Goal: Information Seeking & Learning: Learn about a topic

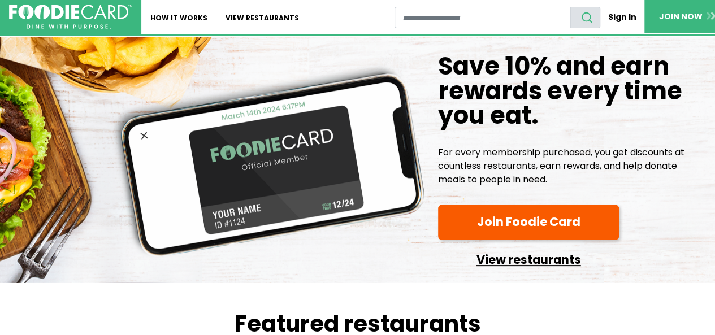
click at [501, 265] on link "View restaurants" at bounding box center [528, 257] width 181 height 25
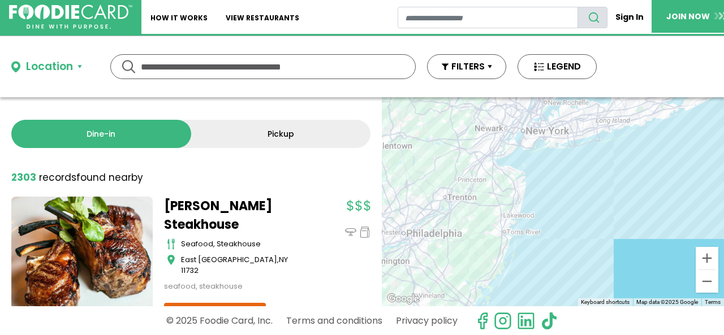
drag, startPoint x: 579, startPoint y: 245, endPoint x: 354, endPoint y: 248, distance: 224.6
click at [354, 248] on div "Dine-in Pickup 131 results for: Reset filters 2303 record records found nearby …" at bounding box center [362, 201] width 724 height 209
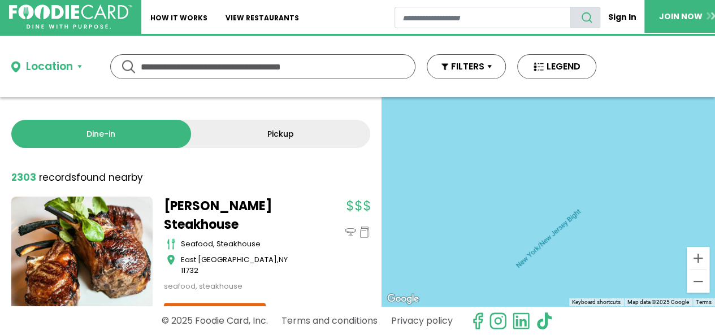
drag, startPoint x: 611, startPoint y: 180, endPoint x: 628, endPoint y: 308, distance: 129.4
click at [630, 312] on div "Location Use my current location Search by Region New York 1997 restaurants New…" at bounding box center [357, 185] width 715 height 299
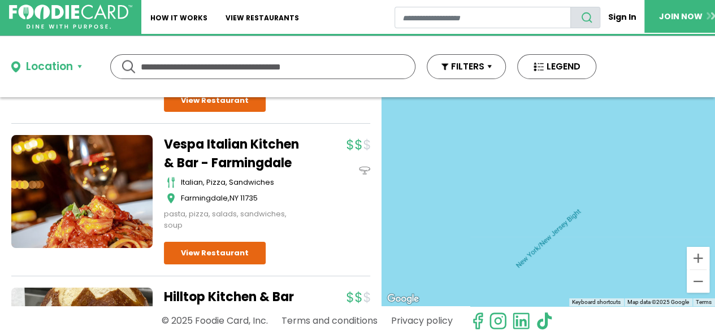
scroll to position [962, 0]
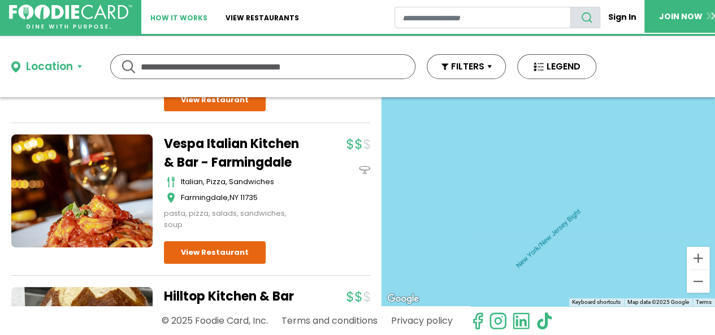
click at [184, 19] on link "How It Works" at bounding box center [178, 17] width 75 height 34
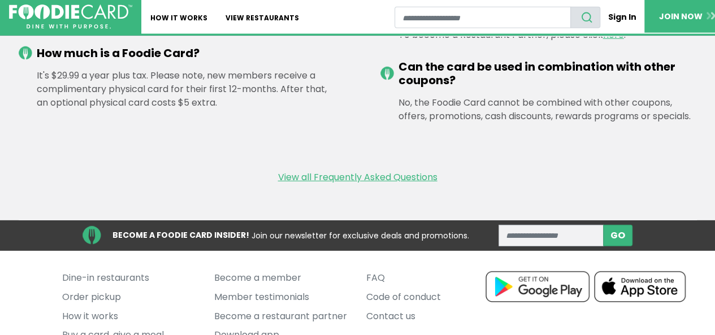
scroll to position [1640, 0]
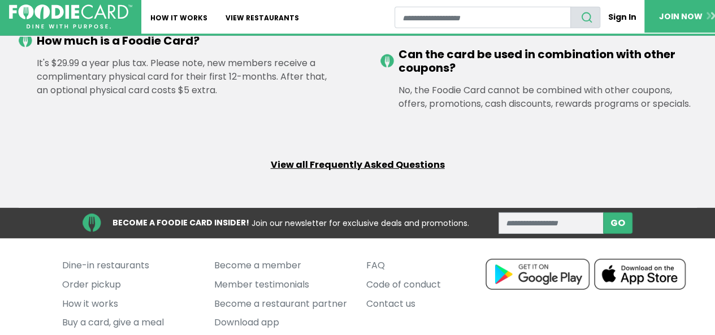
click at [330, 158] on link "View all Frequently Asked Questions" at bounding box center [358, 165] width 174 height 14
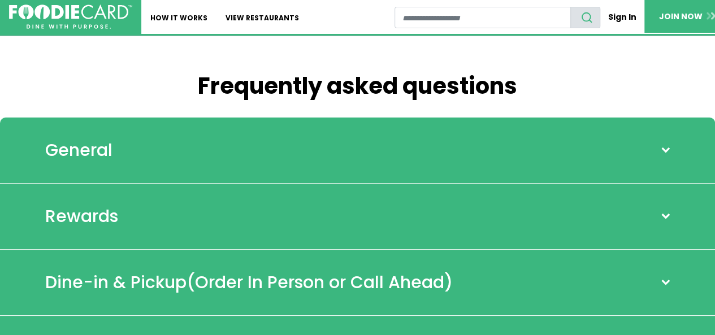
click at [330, 156] on div "General" at bounding box center [357, 151] width 715 height 66
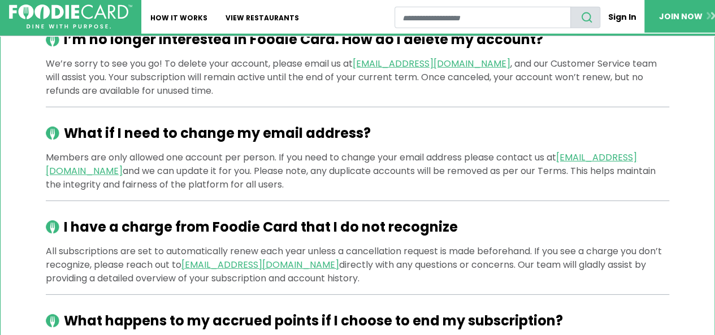
scroll to position [1584, 0]
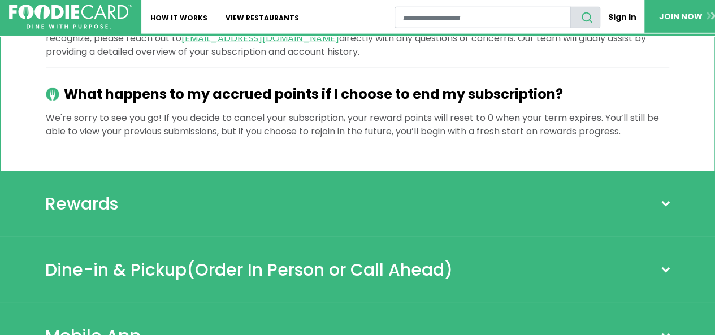
scroll to position [1810, 0]
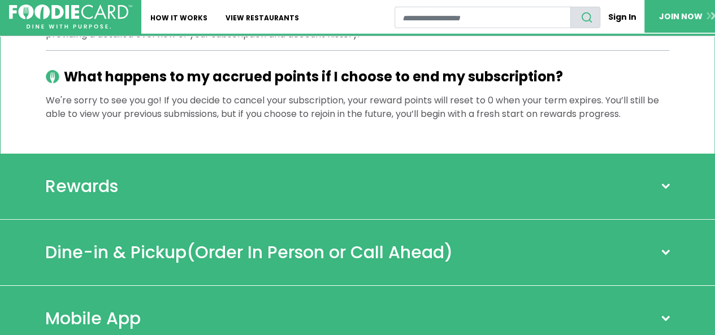
click at [109, 195] on div "Rewards" at bounding box center [357, 187] width 715 height 66
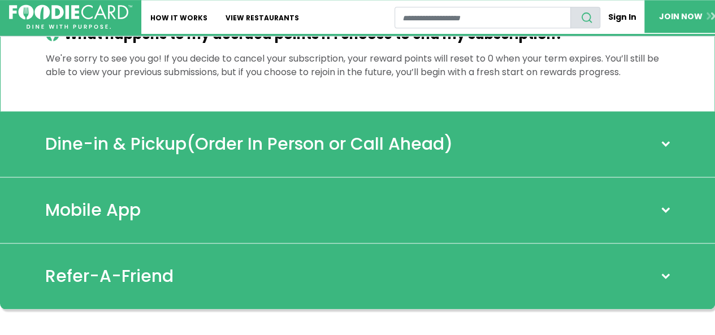
scroll to position [2715, 0]
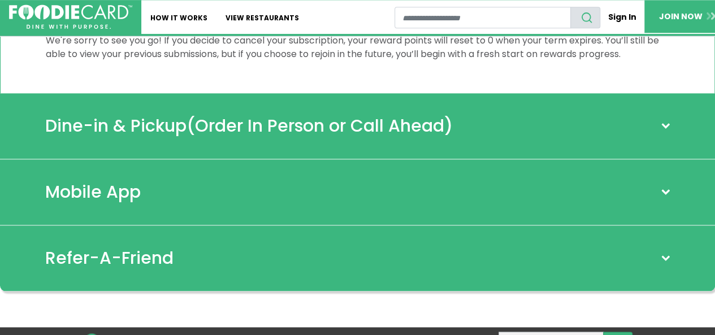
click at [575, 136] on div "Dine-in & Pickup (Order In Person or Call Ahead)" at bounding box center [357, 126] width 715 height 66
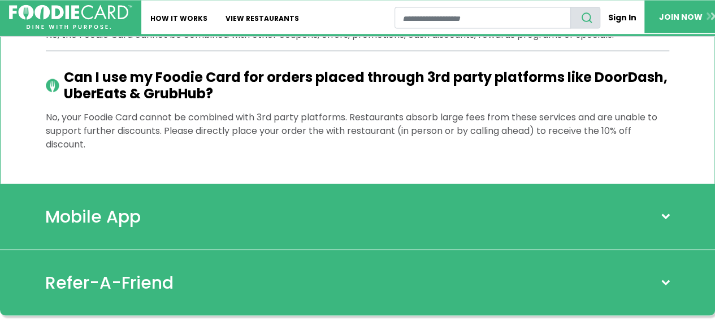
scroll to position [3224, 0]
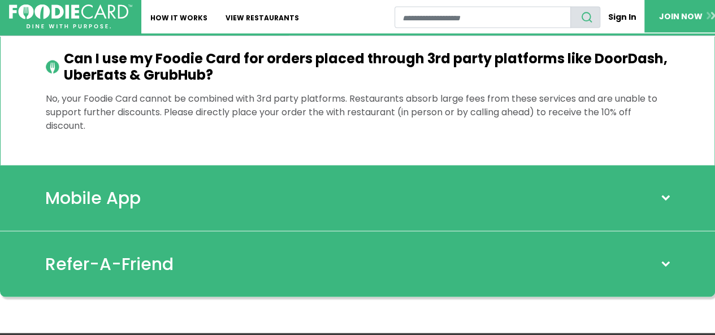
click at [577, 196] on div "Mobile App" at bounding box center [357, 199] width 715 height 66
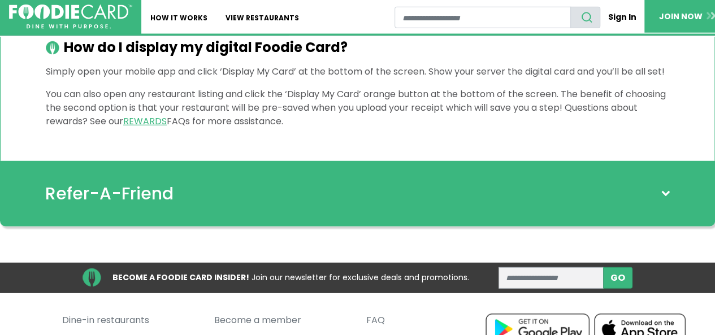
scroll to position [3676, 0]
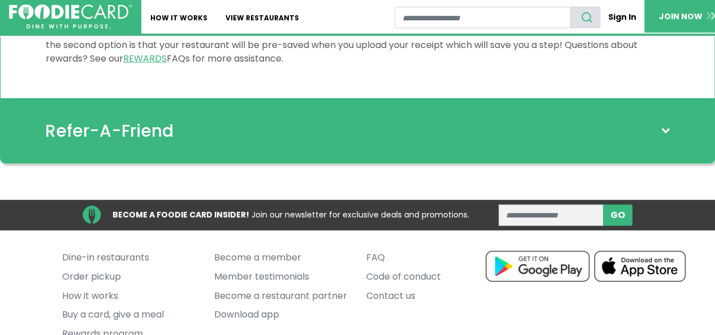
drag, startPoint x: 441, startPoint y: 133, endPoint x: 459, endPoint y: 133, distance: 17.5
click at [441, 133] on div "Refer-A-Friend" at bounding box center [357, 131] width 715 height 66
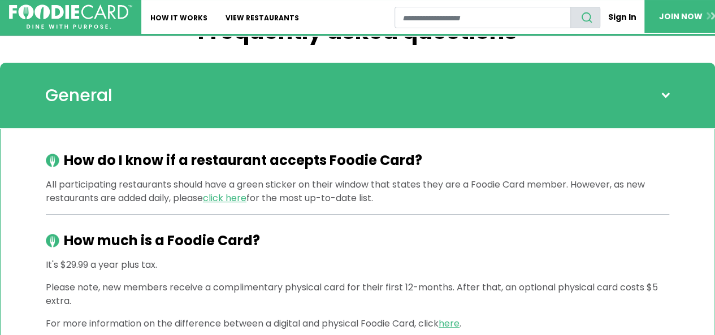
scroll to position [0, 0]
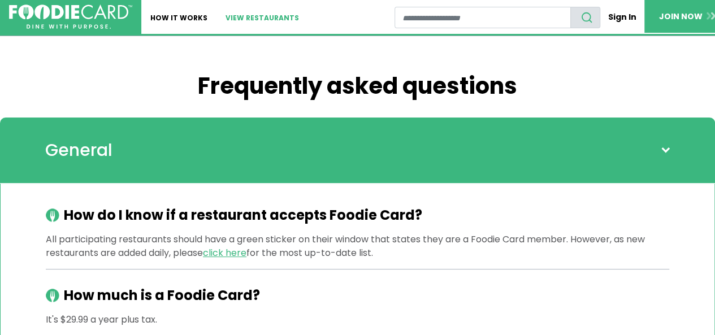
click at [277, 11] on link "View restaurants" at bounding box center [263, 17] width 92 height 34
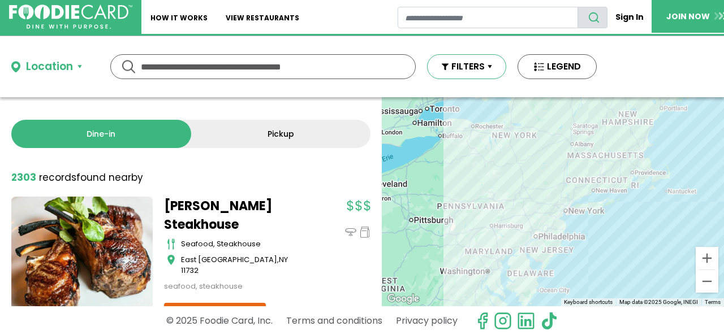
click at [473, 67] on button "FILTERS" at bounding box center [466, 66] width 79 height 25
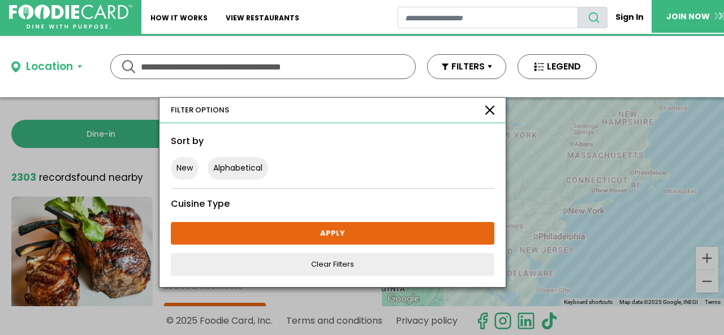
click at [76, 72] on button "Location" at bounding box center [46, 67] width 71 height 16
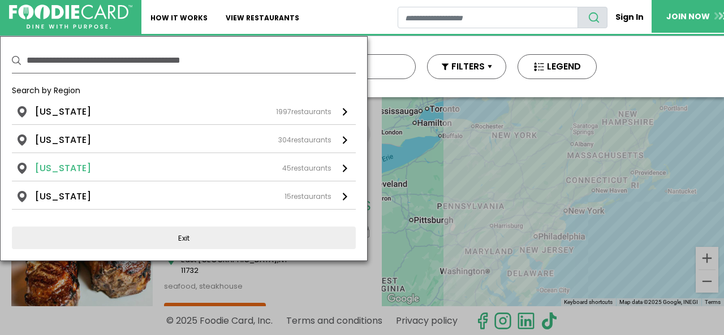
click at [61, 166] on li "[US_STATE]" at bounding box center [63, 169] width 56 height 14
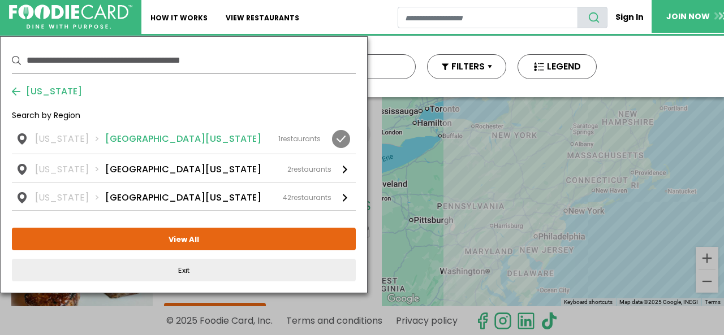
click at [105, 136] on li "[GEOGRAPHIC_DATA][US_STATE]" at bounding box center [183, 139] width 156 height 14
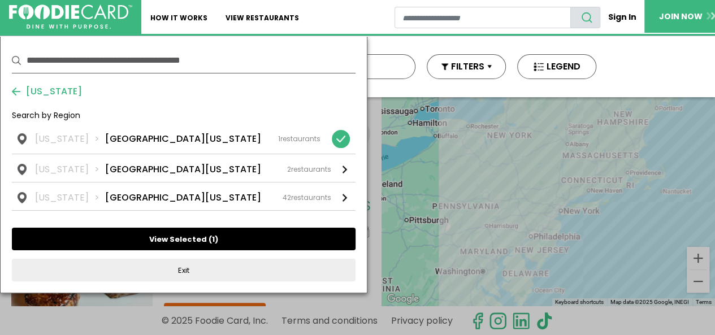
click at [169, 236] on button "View Selected ( 1 )" at bounding box center [184, 239] width 344 height 23
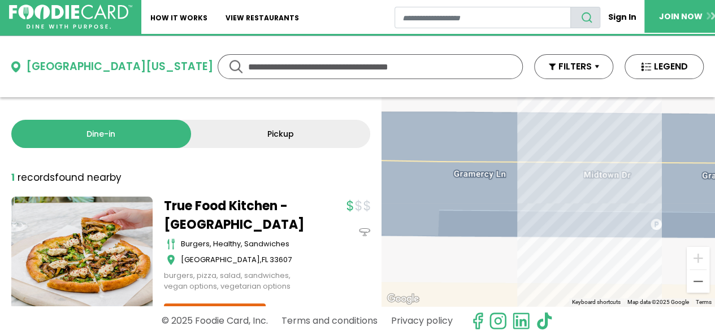
click at [114, 66] on button "Central Florida" at bounding box center [100, 67] width 178 height 16
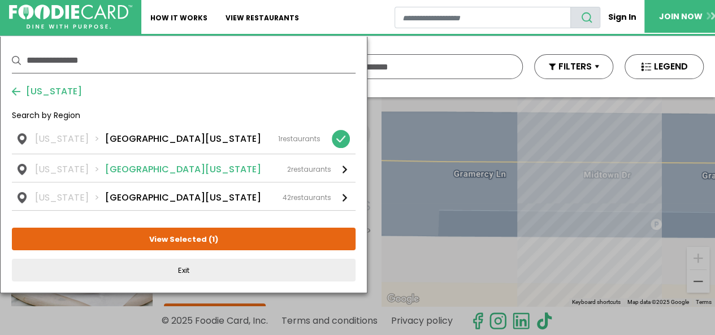
click at [140, 172] on div "Florida North Florida 2 restaurants" at bounding box center [183, 170] width 296 height 14
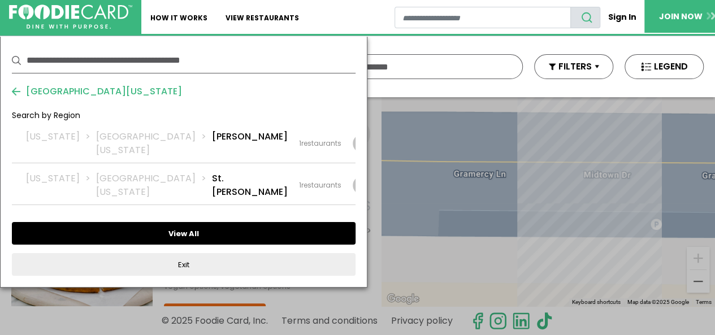
click at [161, 222] on button "View All" at bounding box center [184, 233] width 344 height 23
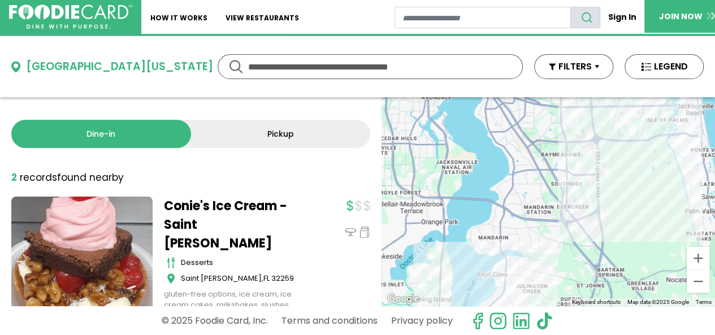
click at [90, 63] on div "North Florida" at bounding box center [119, 67] width 187 height 16
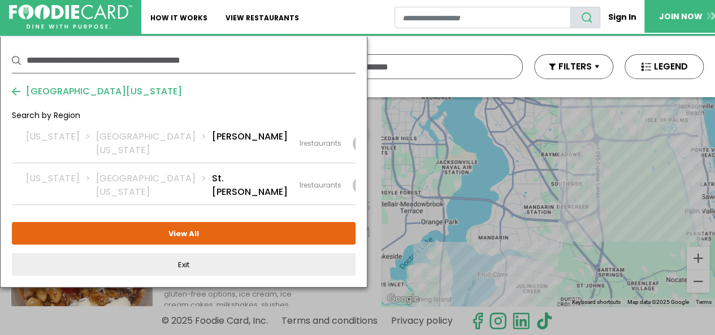
click at [62, 85] on span "North Florida" at bounding box center [101, 92] width 162 height 14
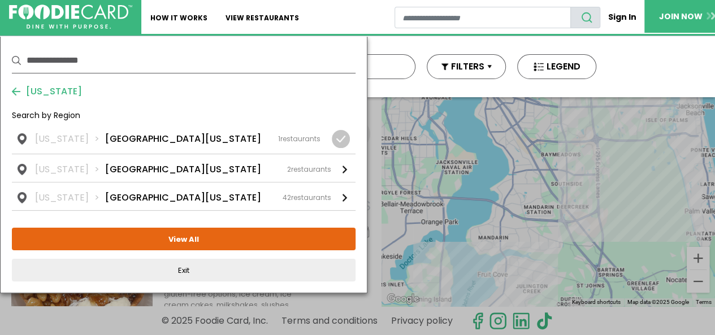
click at [54, 92] on span "Florida" at bounding box center [51, 92] width 62 height 14
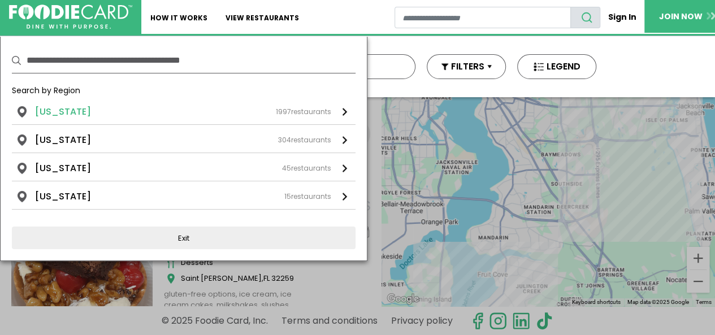
click at [67, 120] on link "New York 1997 restaurants" at bounding box center [184, 114] width 344 height 19
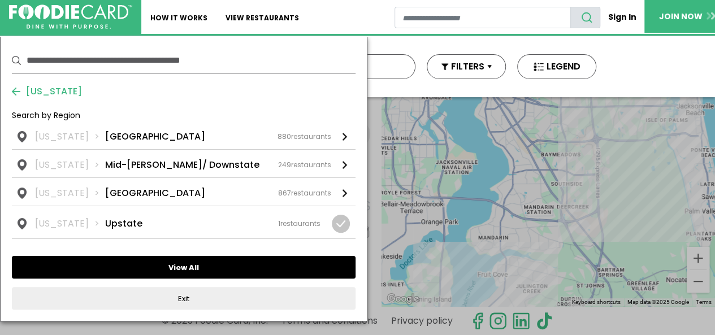
click at [175, 268] on button "View All" at bounding box center [184, 267] width 344 height 23
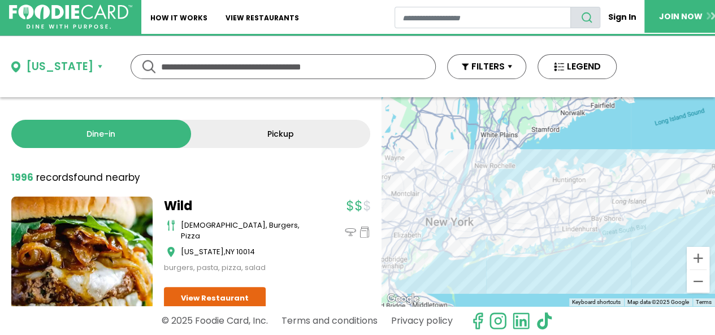
click at [84, 63] on button "New York" at bounding box center [56, 67] width 91 height 16
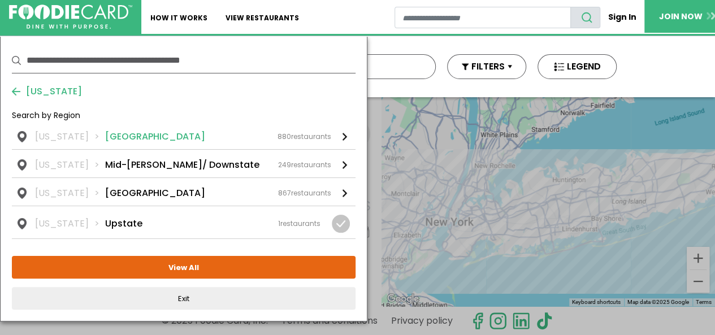
click at [110, 139] on li "Long Island" at bounding box center [155, 137] width 100 height 14
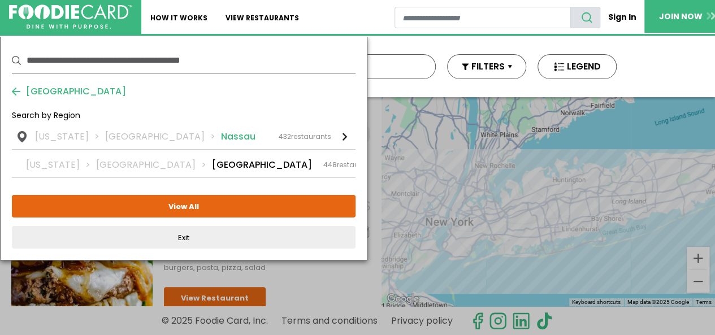
click at [212, 135] on div "New York Long Island Nassau 432 restaurants" at bounding box center [183, 137] width 296 height 14
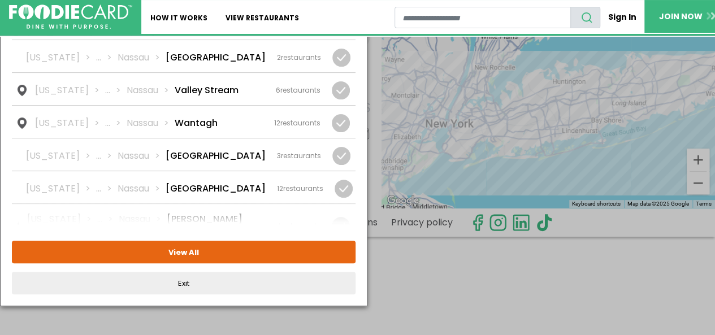
scroll to position [141, 0]
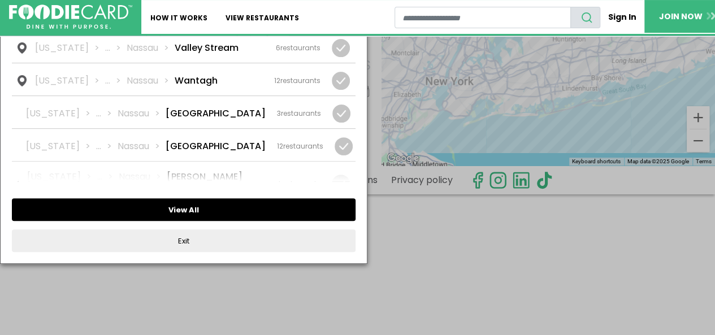
click at [237, 208] on button "View All" at bounding box center [184, 210] width 344 height 23
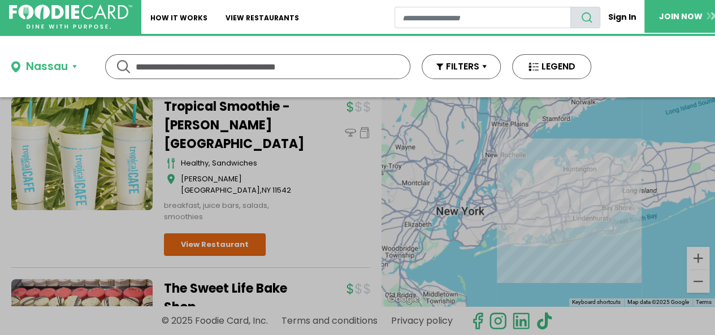
scroll to position [22729, 0]
